Goal: Information Seeking & Learning: Learn about a topic

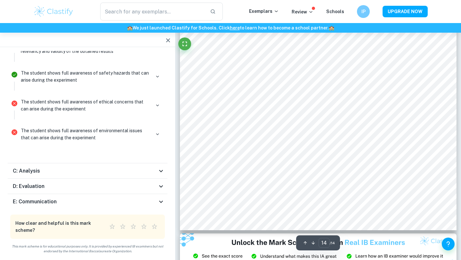
scroll to position [5015, 0]
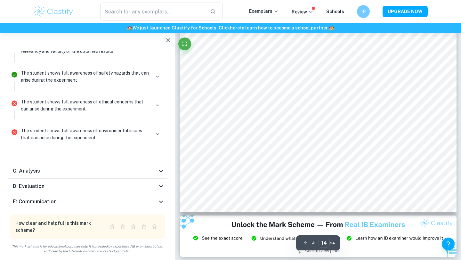
click at [99, 168] on div "C: Analysis" at bounding box center [85, 171] width 144 height 8
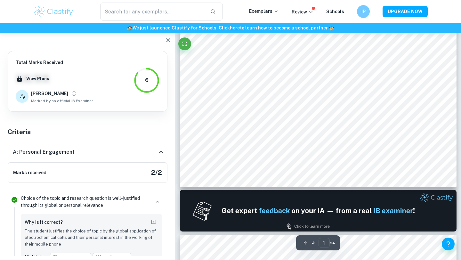
scroll to position [0, 0]
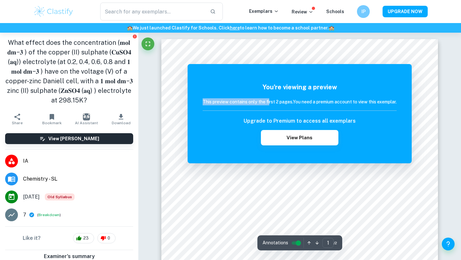
drag, startPoint x: 268, startPoint y: 99, endPoint x: 266, endPoint y: 110, distance: 11.7
click at [266, 110] on div "This preview contains only the first 2 pages. You need a premium account to vie…" at bounding box center [300, 104] width 194 height 12
click at [266, 110] on hr at bounding box center [300, 110] width 194 height 0
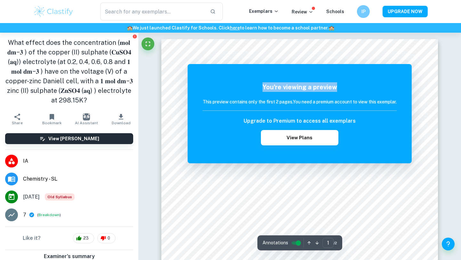
drag, startPoint x: 279, startPoint y: 81, endPoint x: 376, endPoint y: 106, distance: 100.3
click at [377, 107] on div "You're viewing a preview This preview contains only the first 2 pages. You need…" at bounding box center [300, 113] width 224 height 99
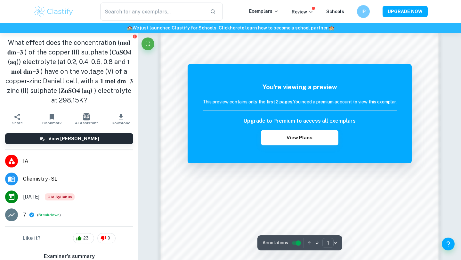
scroll to position [521, 0]
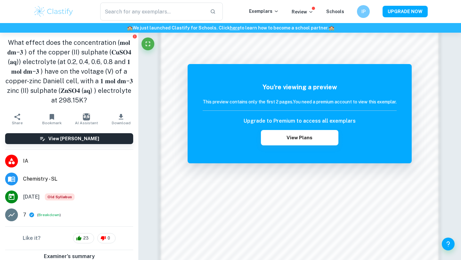
click at [53, 10] on img at bounding box center [53, 11] width 41 height 13
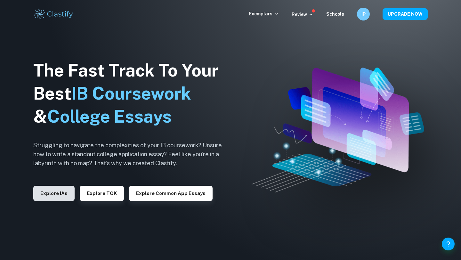
click at [56, 196] on button "Explore IAs" at bounding box center [53, 193] width 41 height 15
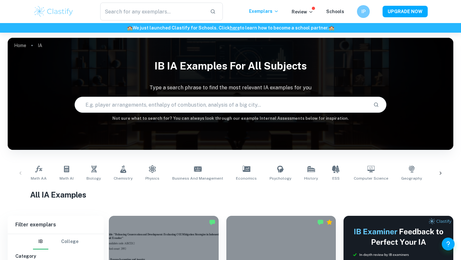
click at [132, 108] on input "text" at bounding box center [221, 105] width 293 height 18
type input "chem ia"
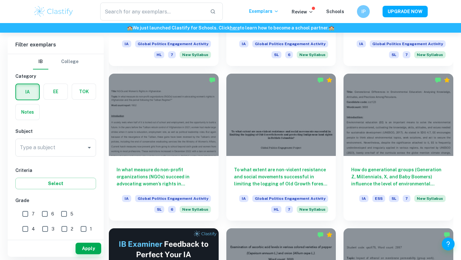
scroll to position [963, 0]
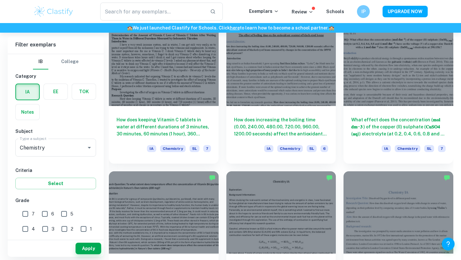
scroll to position [5507, 0]
